Goal: Information Seeking & Learning: Understand process/instructions

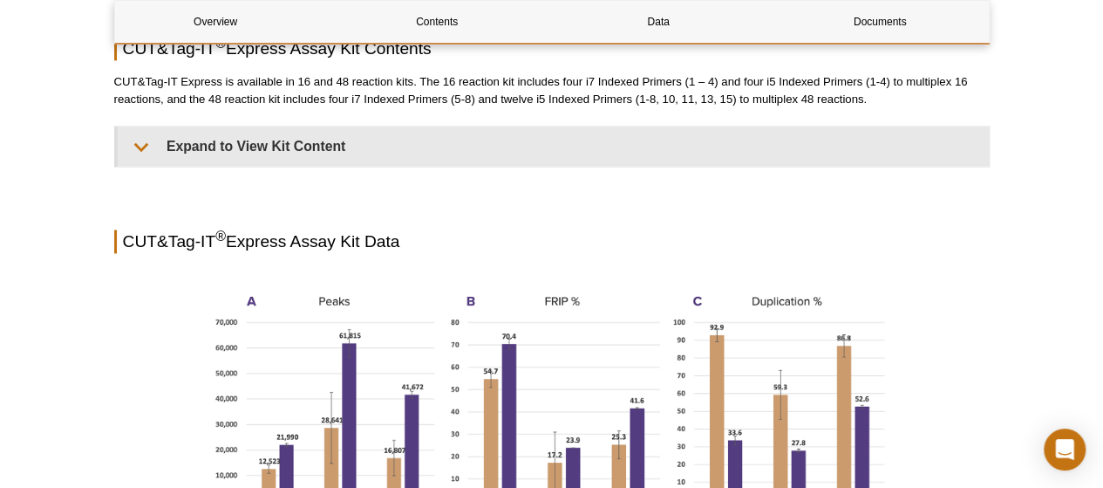
scroll to position [1282, 0]
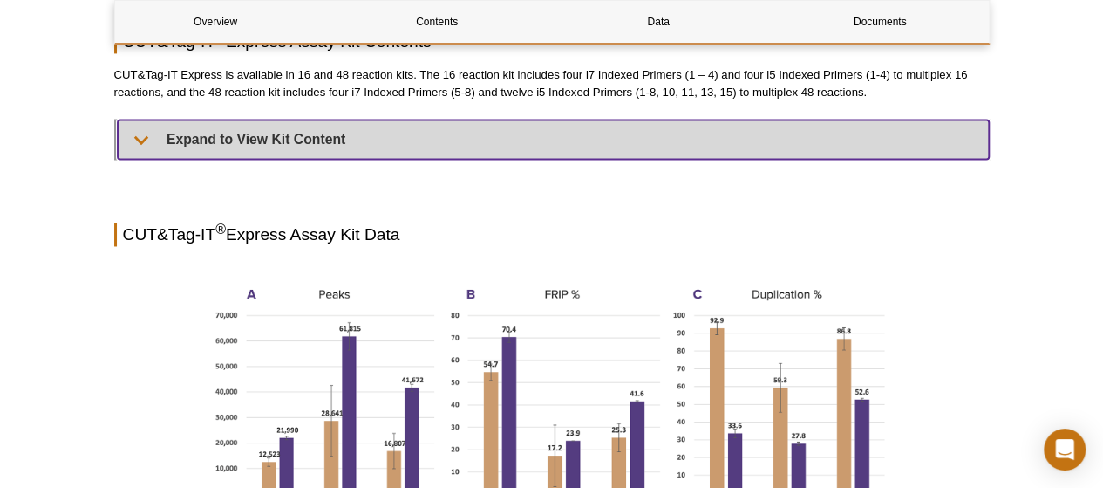
click at [143, 128] on summary "Expand to View Kit Content" at bounding box center [553, 139] width 871 height 39
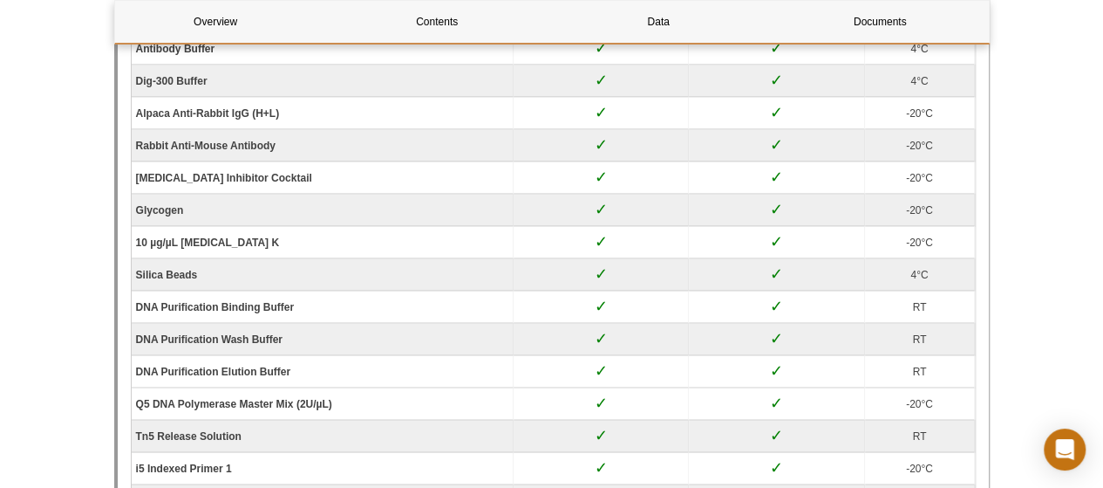
scroll to position [1544, 0]
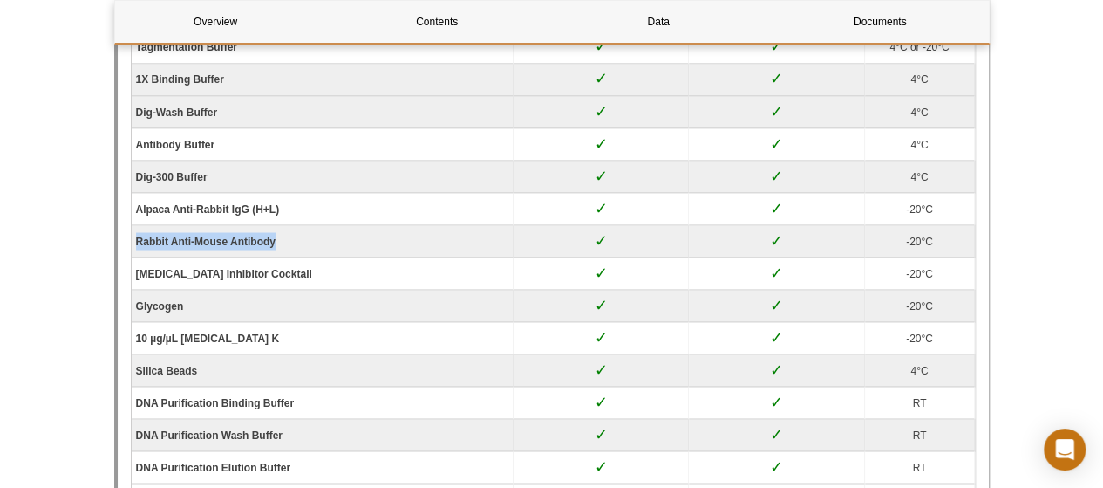
drag, startPoint x: 285, startPoint y: 231, endPoint x: 133, endPoint y: 249, distance: 153.8
click at [309, 263] on td "[MEDICAL_DATA] Inhibitor Cocktail" at bounding box center [323, 273] width 382 height 32
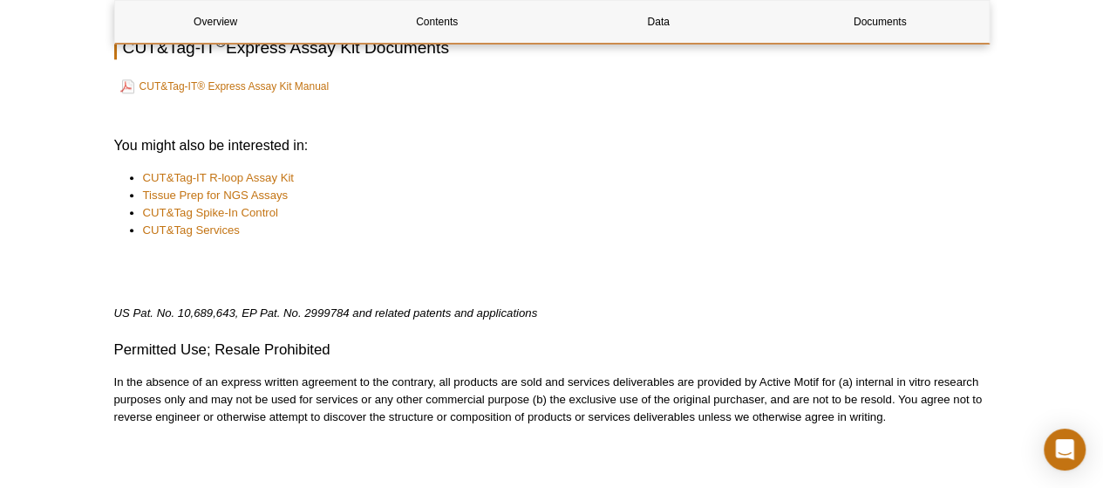
scroll to position [4092, 0]
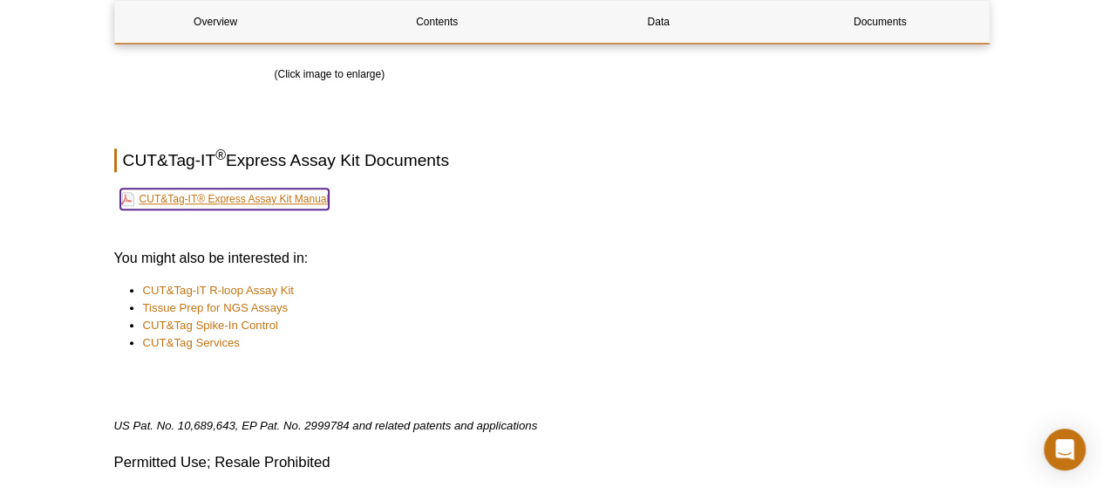
click at [249, 189] on link "CUT&Tag-IT® Express Assay Kit Manual" at bounding box center [224, 198] width 209 height 21
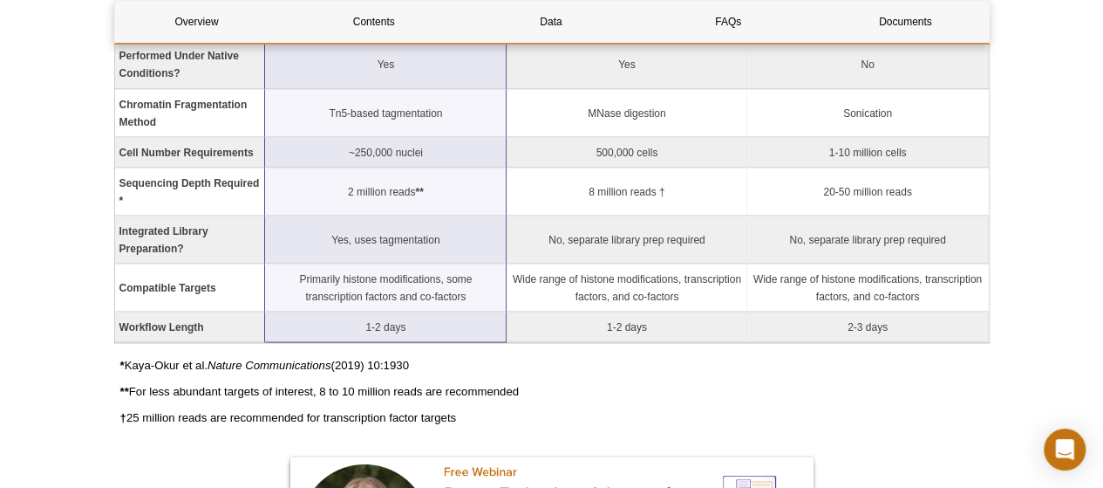
scroll to position [1483, 0]
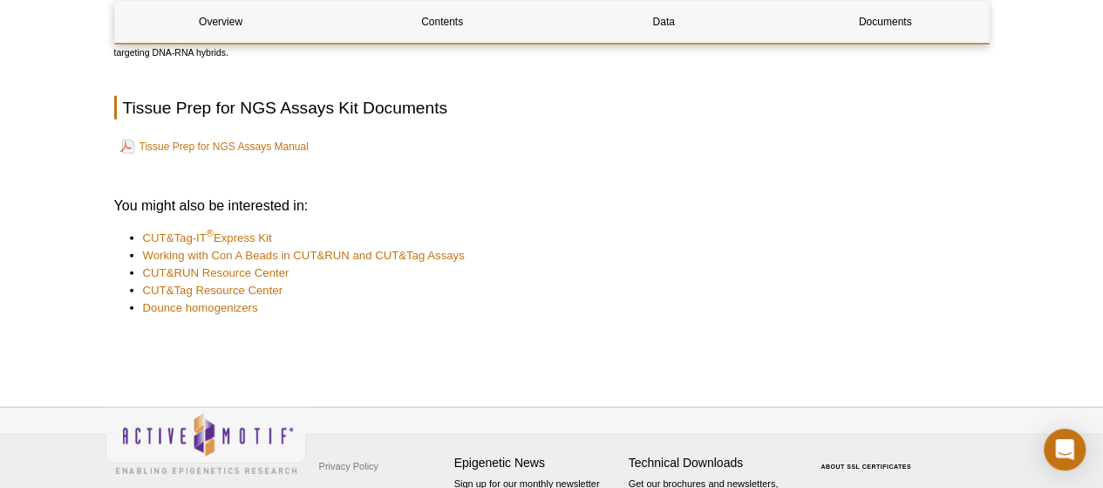
scroll to position [2098, 0]
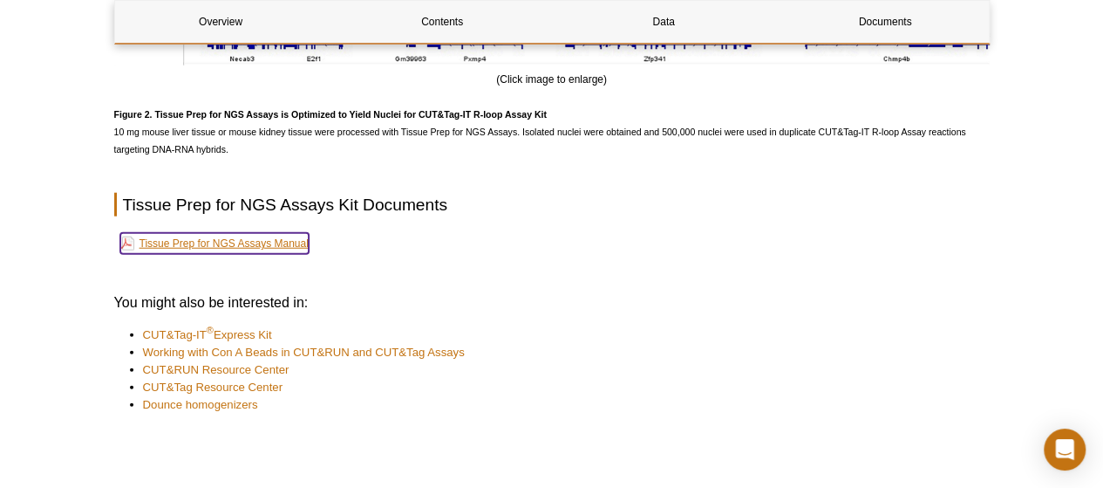
click at [246, 250] on link "Tissue Prep for NGS Assays Manual" at bounding box center [214, 243] width 188 height 21
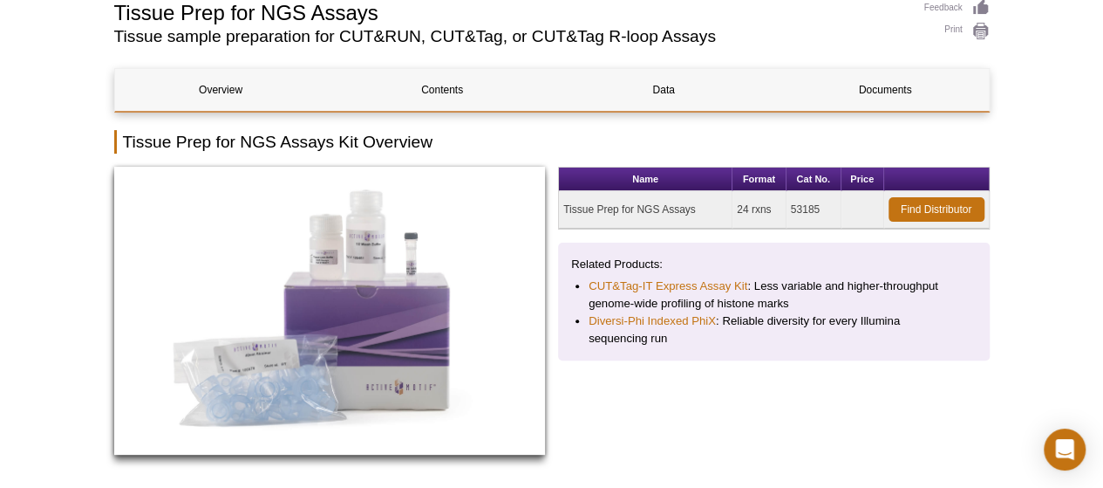
scroll to position [0, 0]
